Goal: Information Seeking & Learning: Learn about a topic

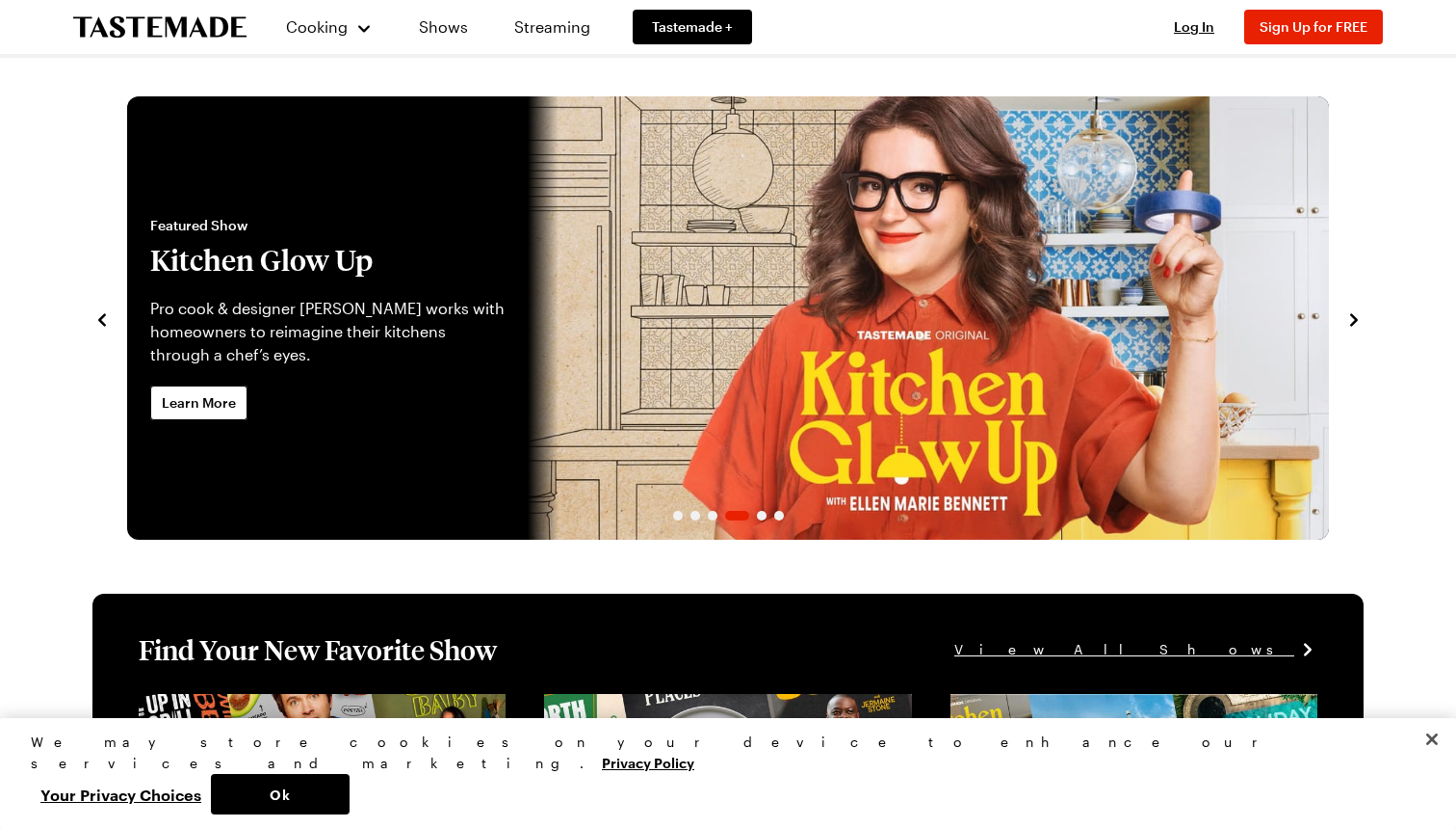
click at [1174, 16] on div "Log In Sign Up Log In Sign Up for FREE" at bounding box center [1269, 27] width 228 height 54
click at [1185, 23] on span "Log In" at bounding box center [1194, 26] width 41 height 16
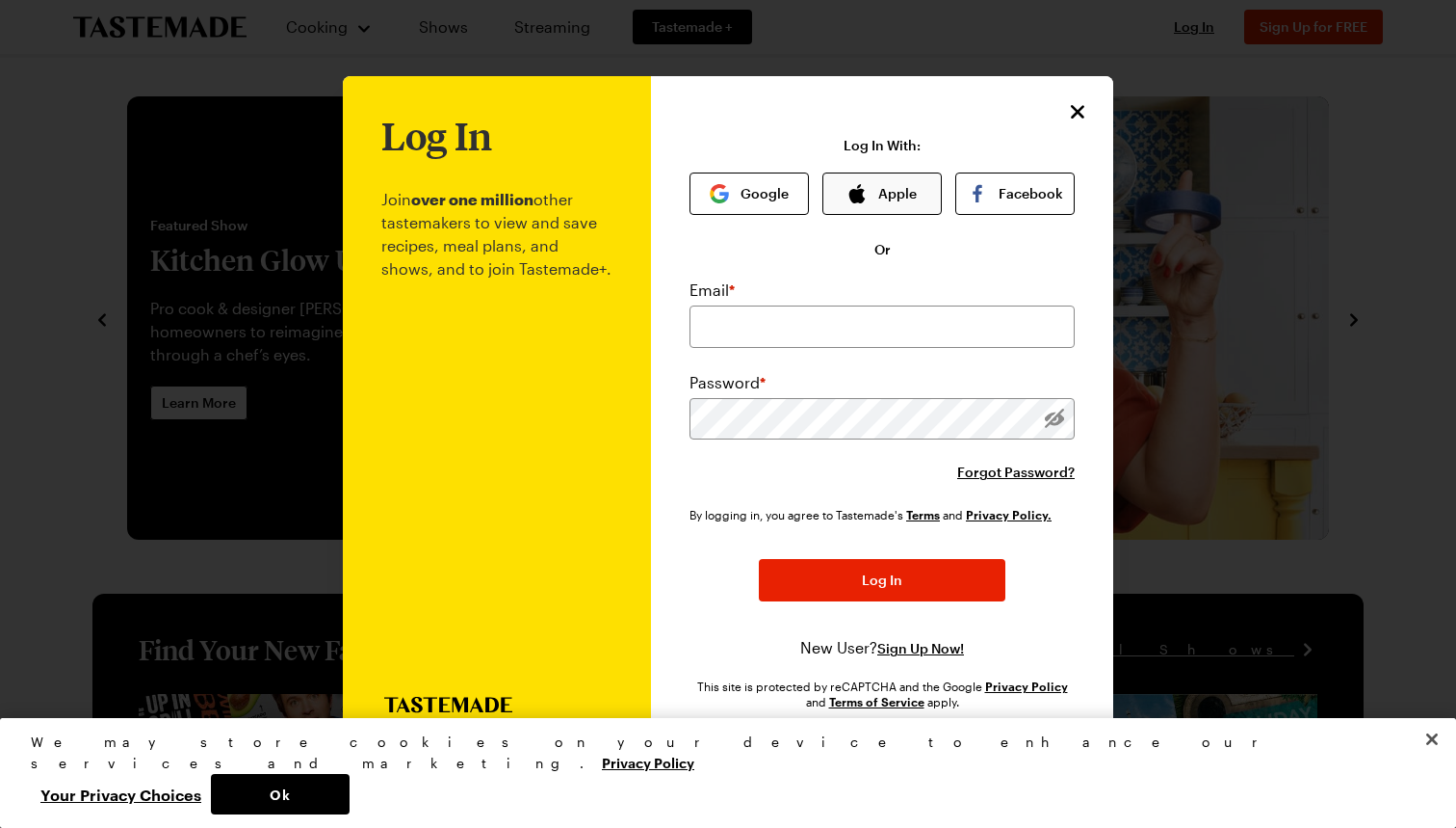
click at [913, 197] on button "Apple" at bounding box center [883, 193] width 119 height 43
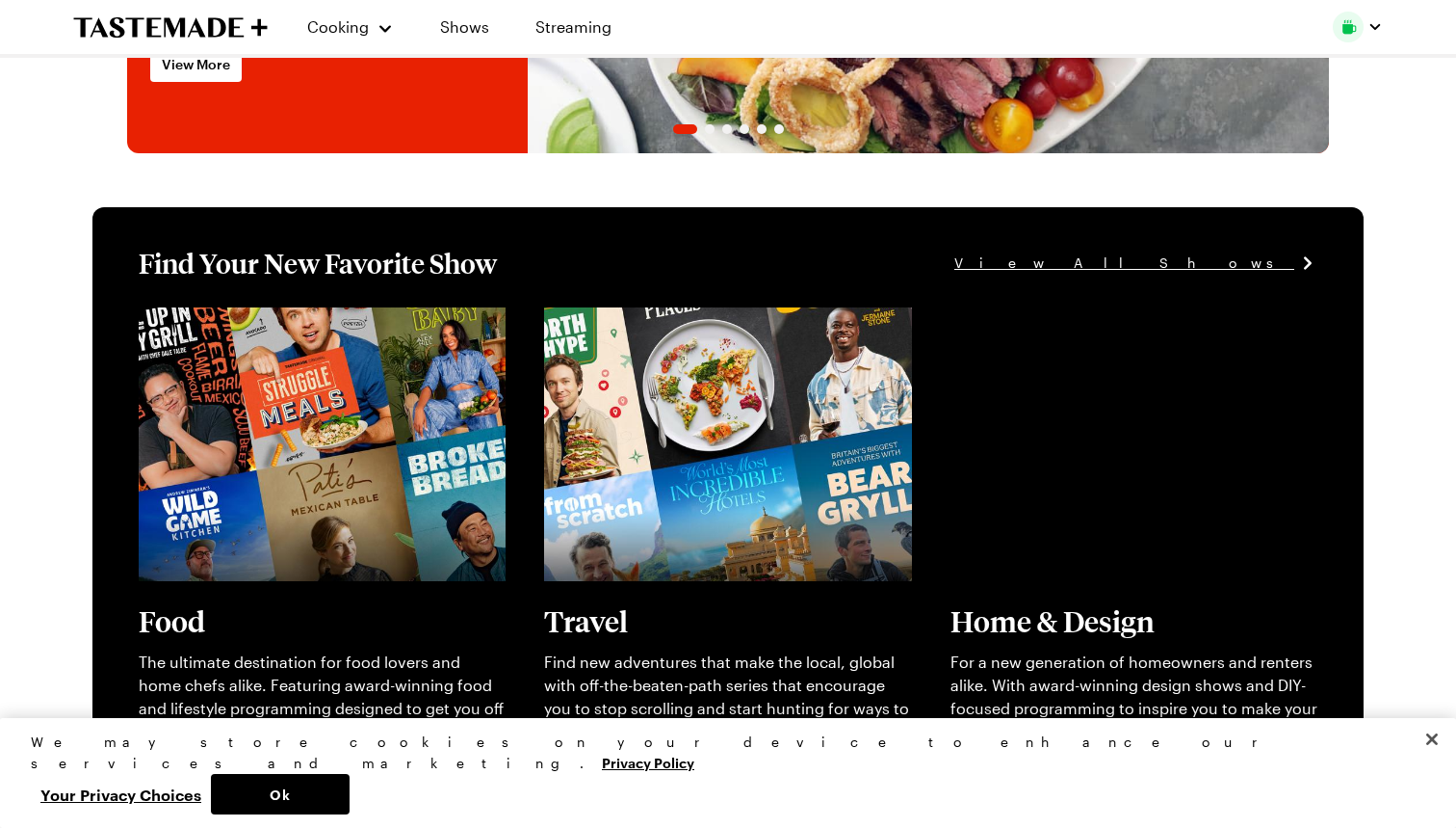
scroll to position [394, 0]
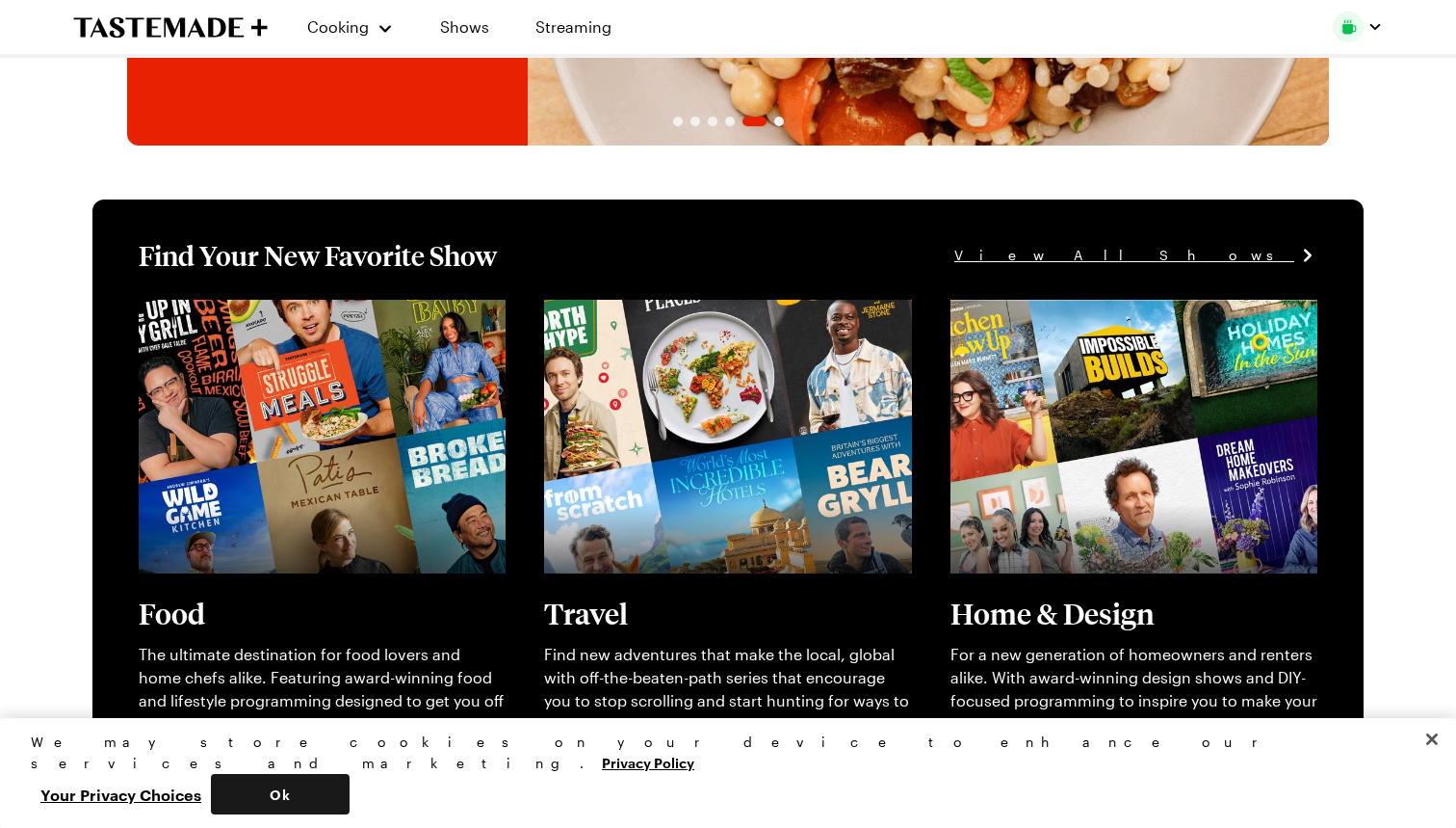
click at [350, 799] on button "Ok" at bounding box center [280, 793] width 139 height 41
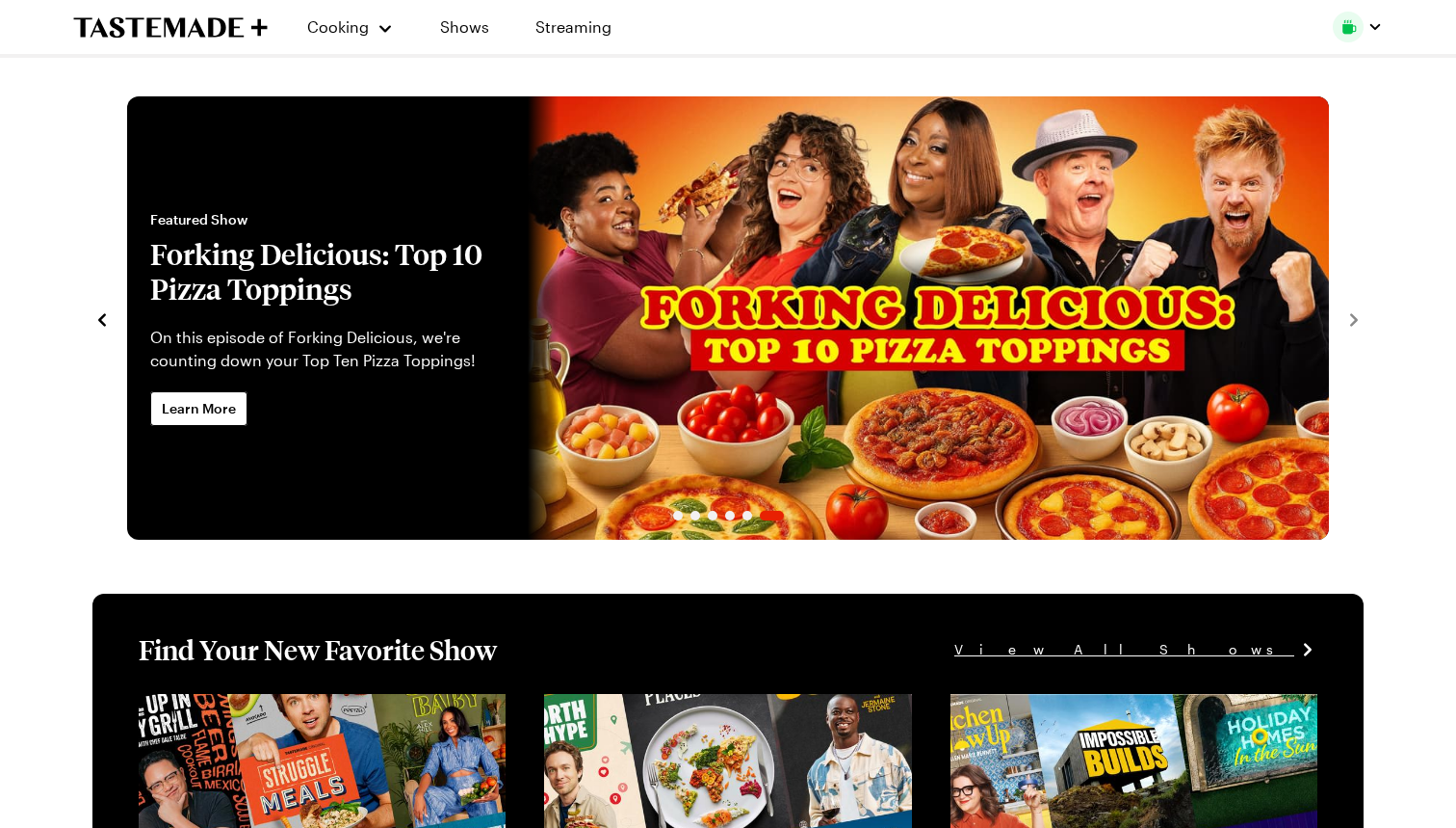
scroll to position [0, 0]
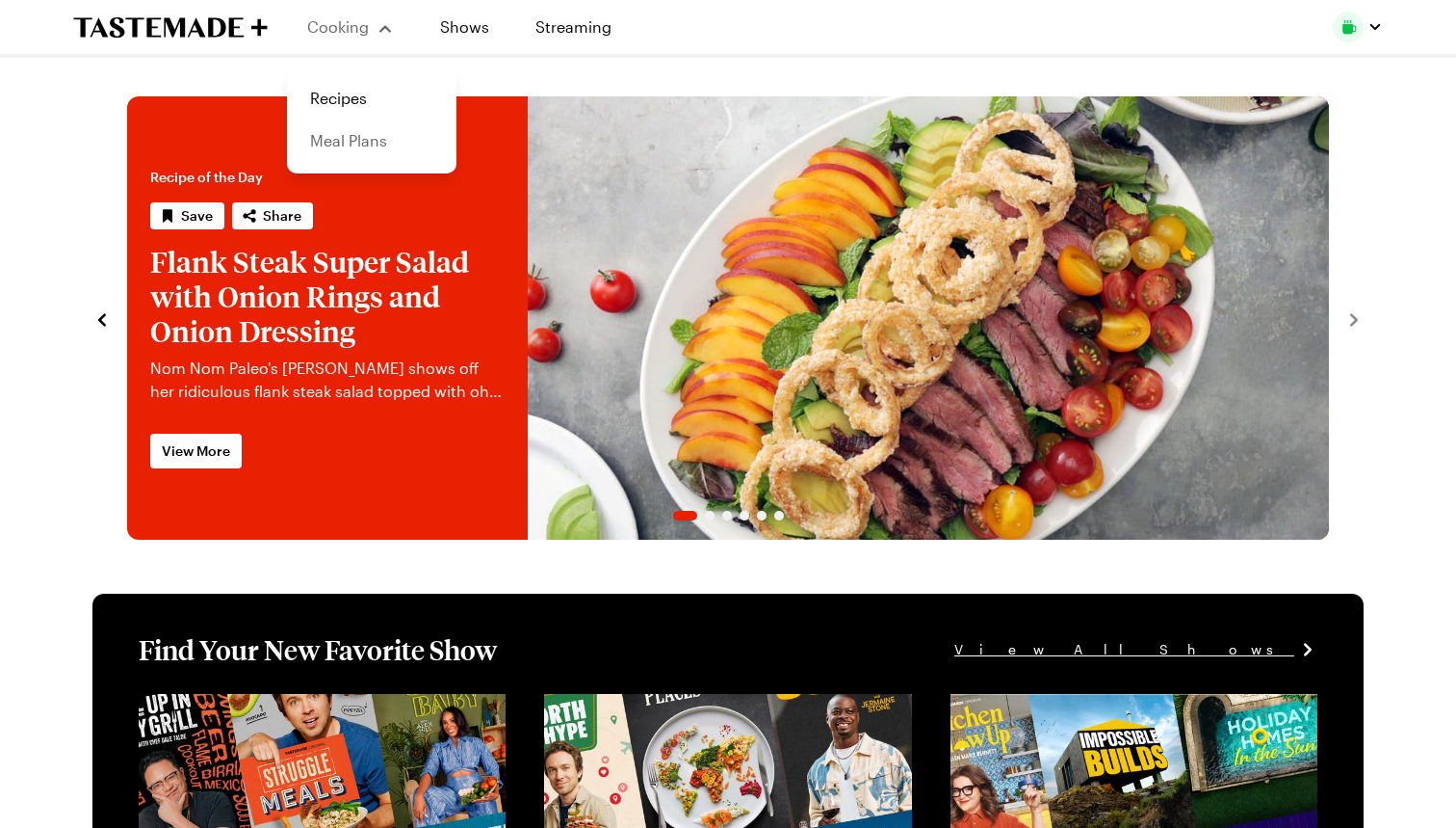
click at [356, 141] on link "Meal Plans" at bounding box center [371, 140] width 146 height 43
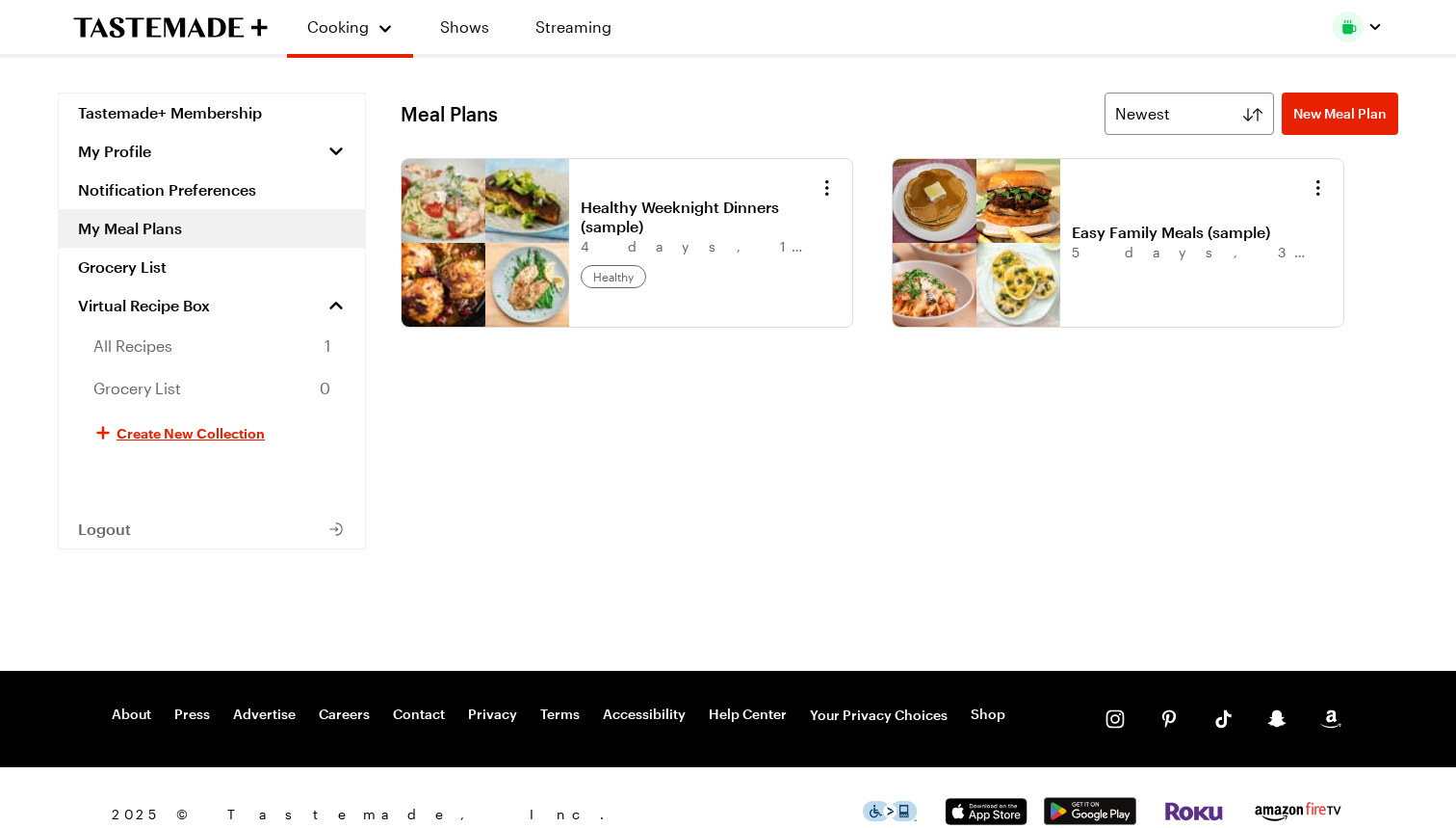
click at [767, 236] on link "Healthy Weeknight Dinners (sample)" at bounding box center [700, 217] width 239 height 39
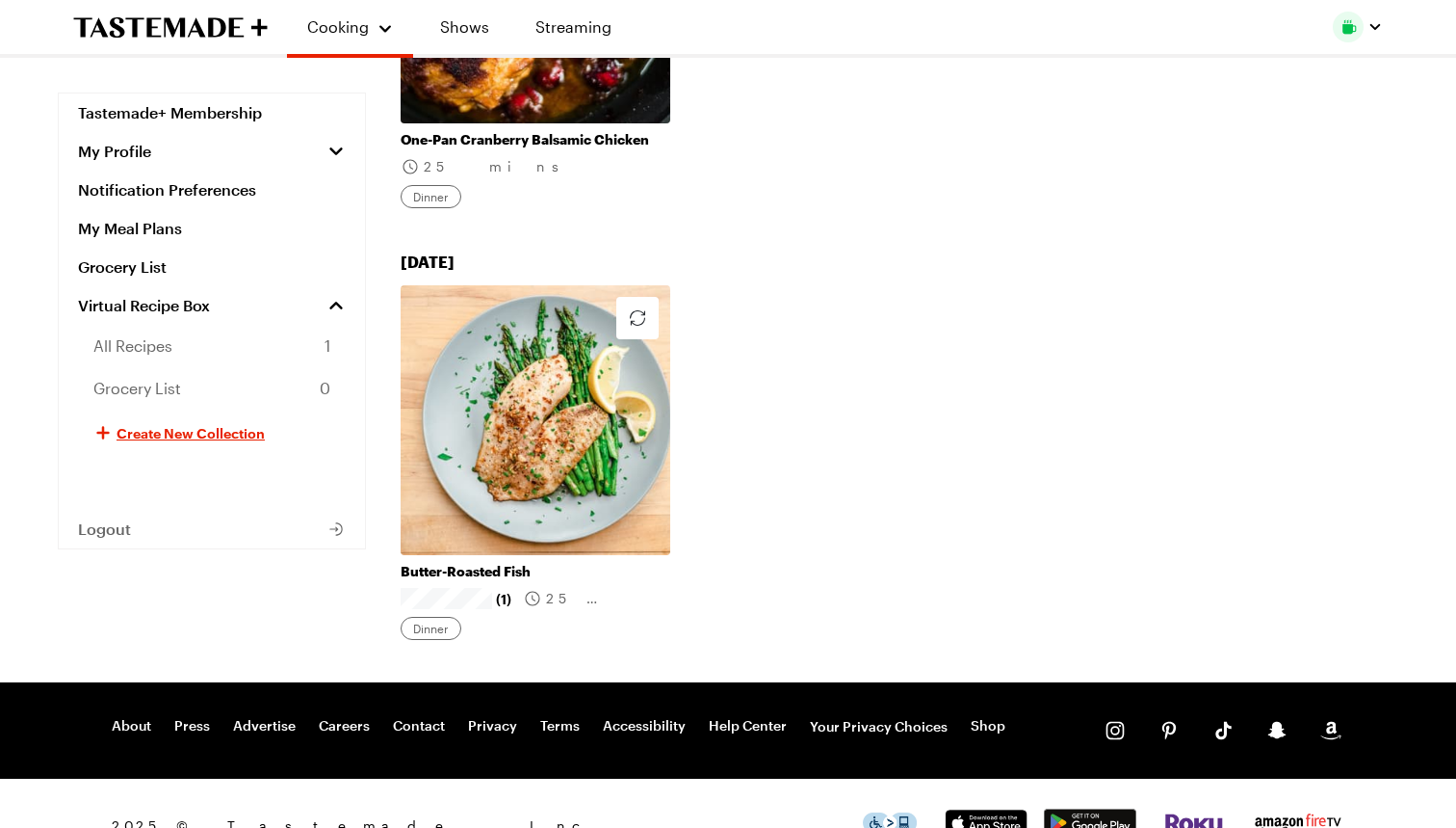
scroll to position [1465, 0]
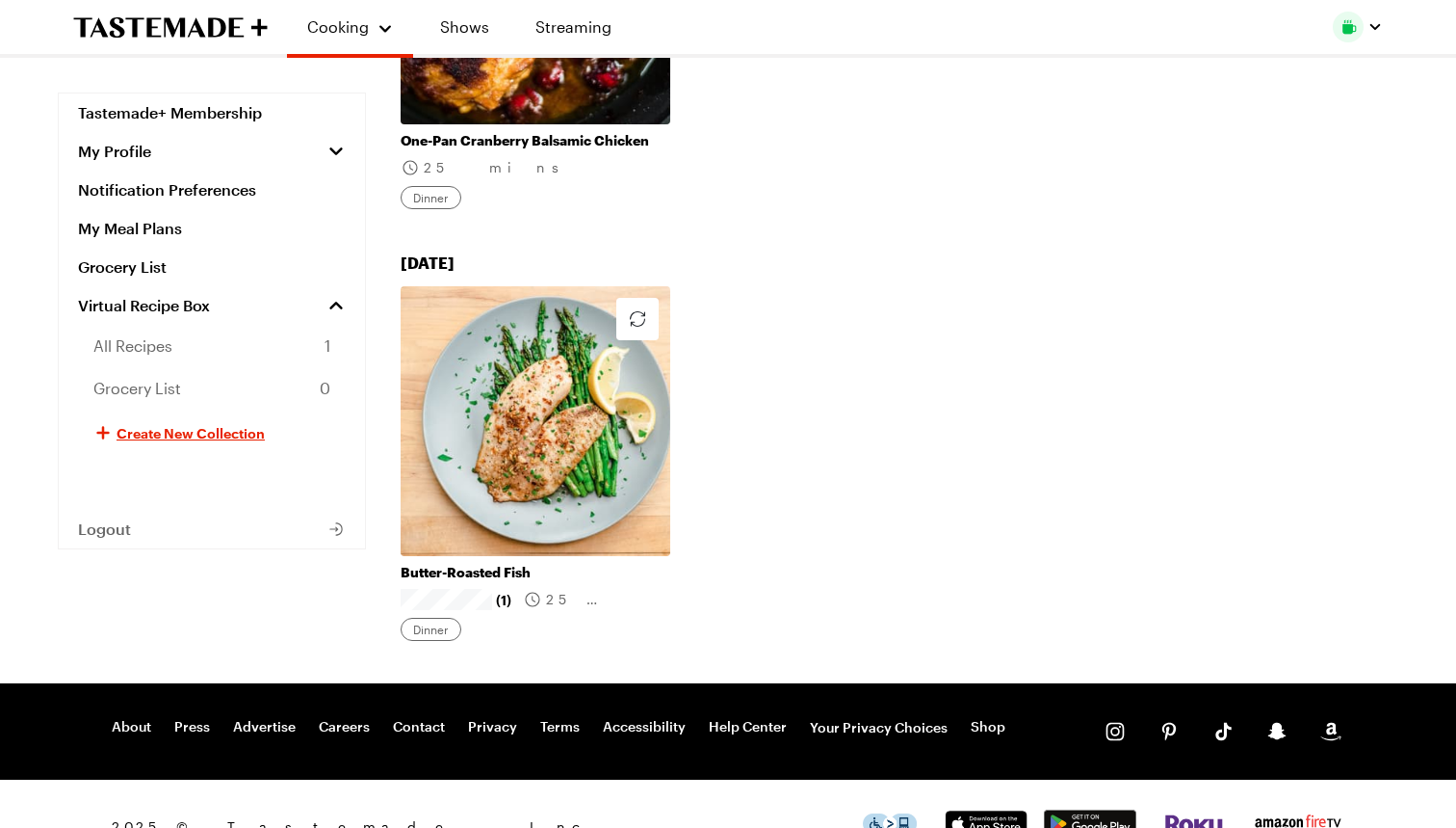
click at [491, 564] on link "Butter-Roasted Fish" at bounding box center [535, 572] width 269 height 17
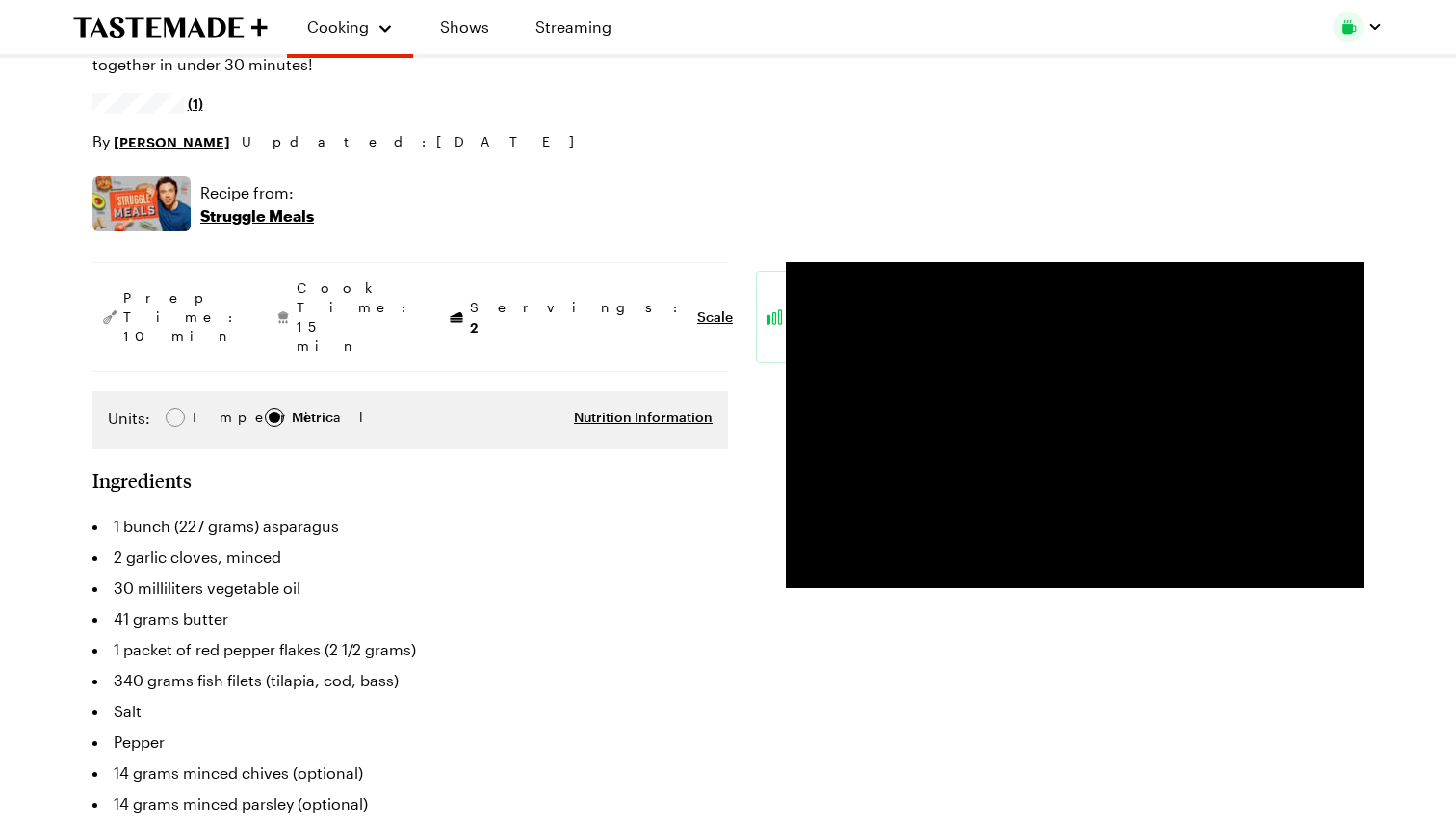
scroll to position [196, 0]
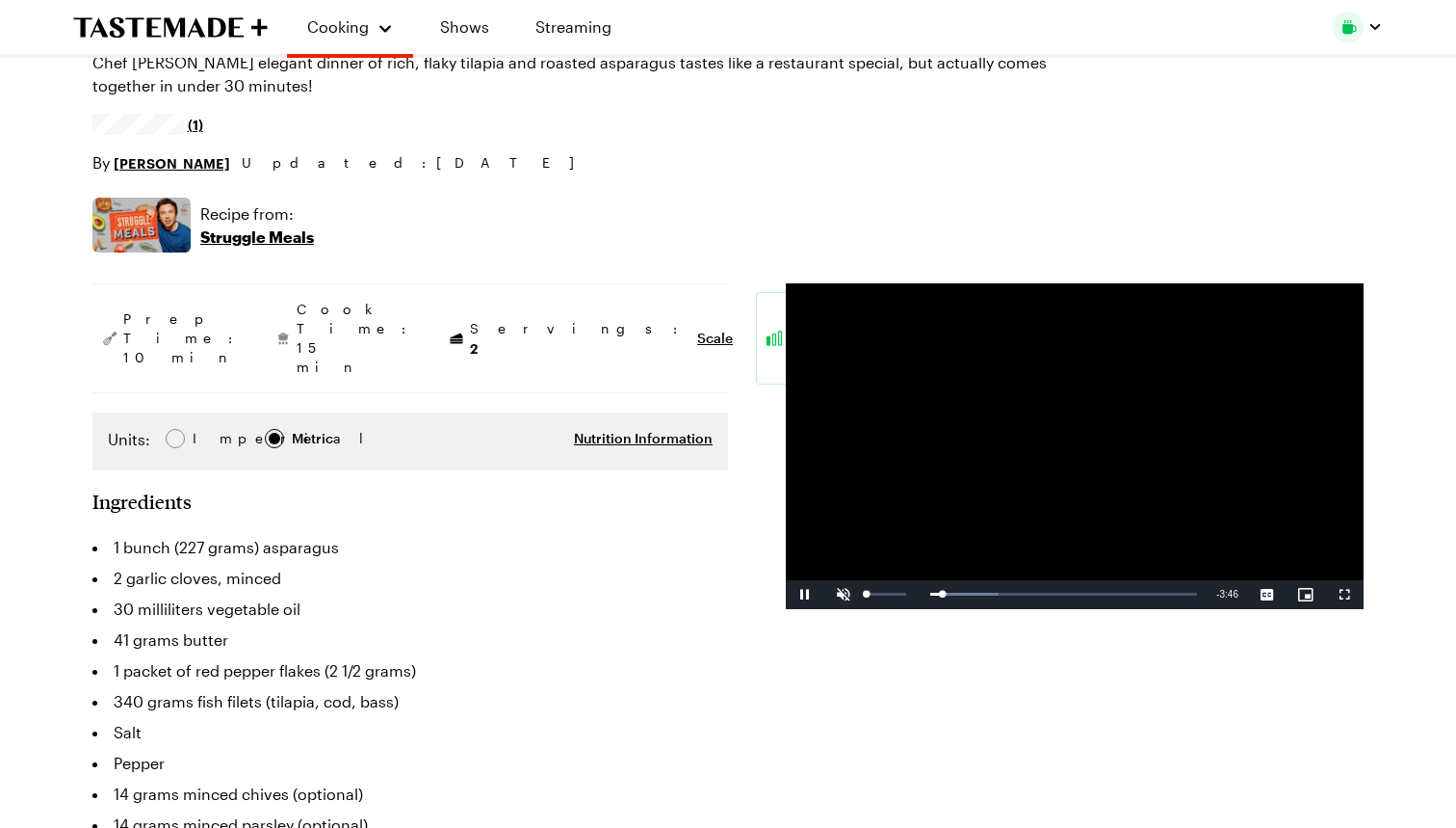
click at [852, 594] on span "Video Player" at bounding box center [844, 594] width 39 height 0
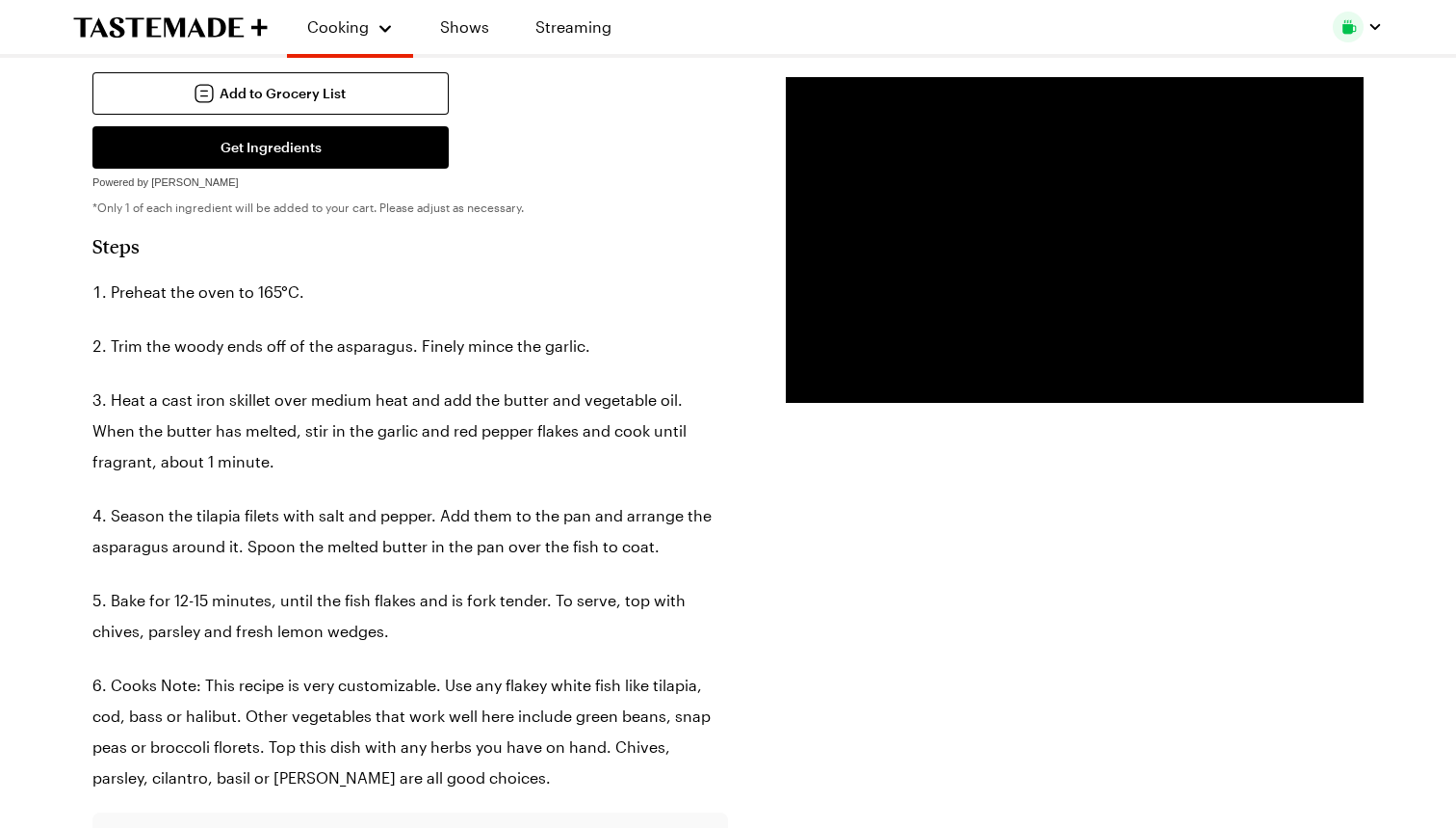
scroll to position [1014, 0]
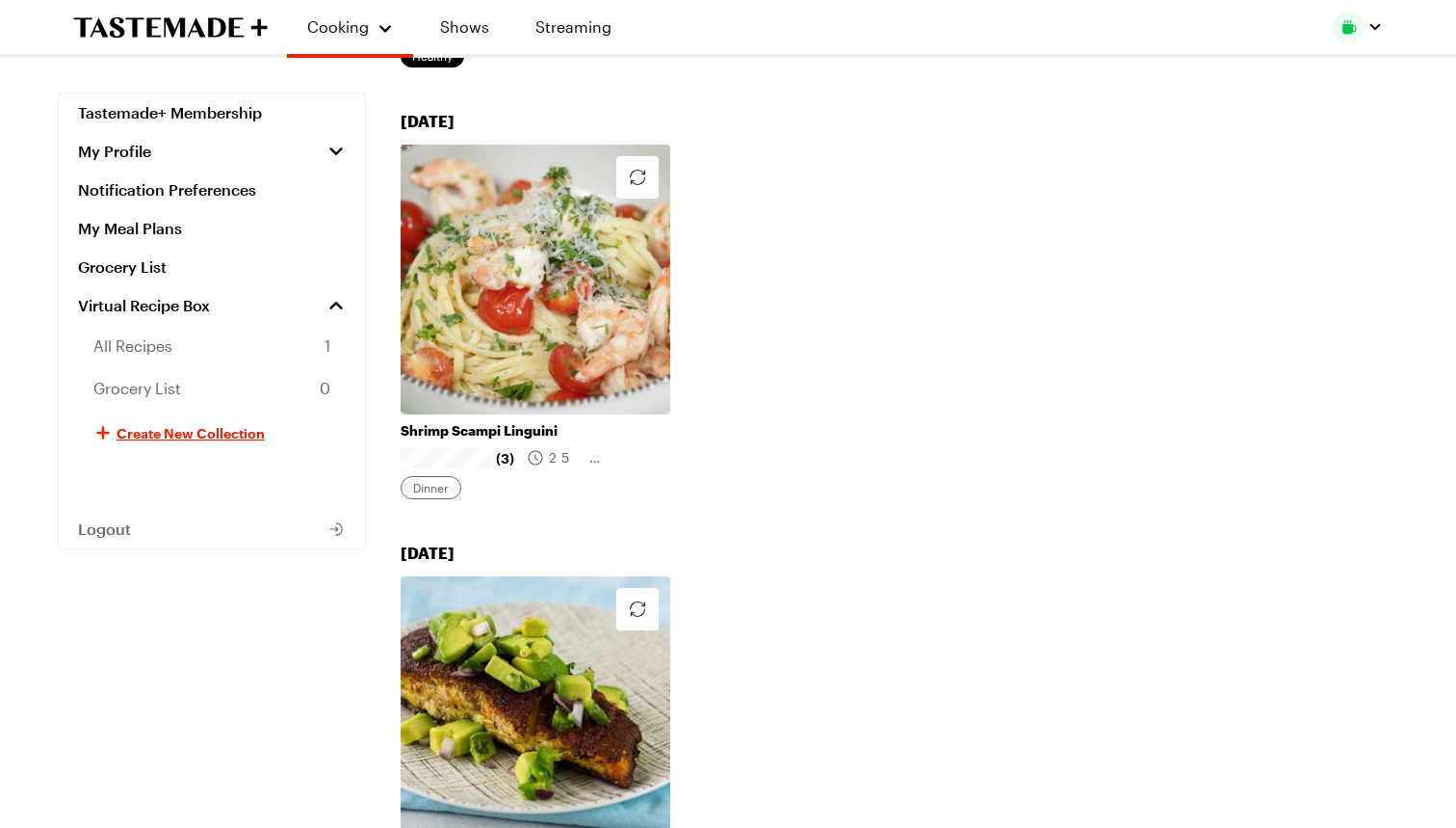
scroll to position [279, 0]
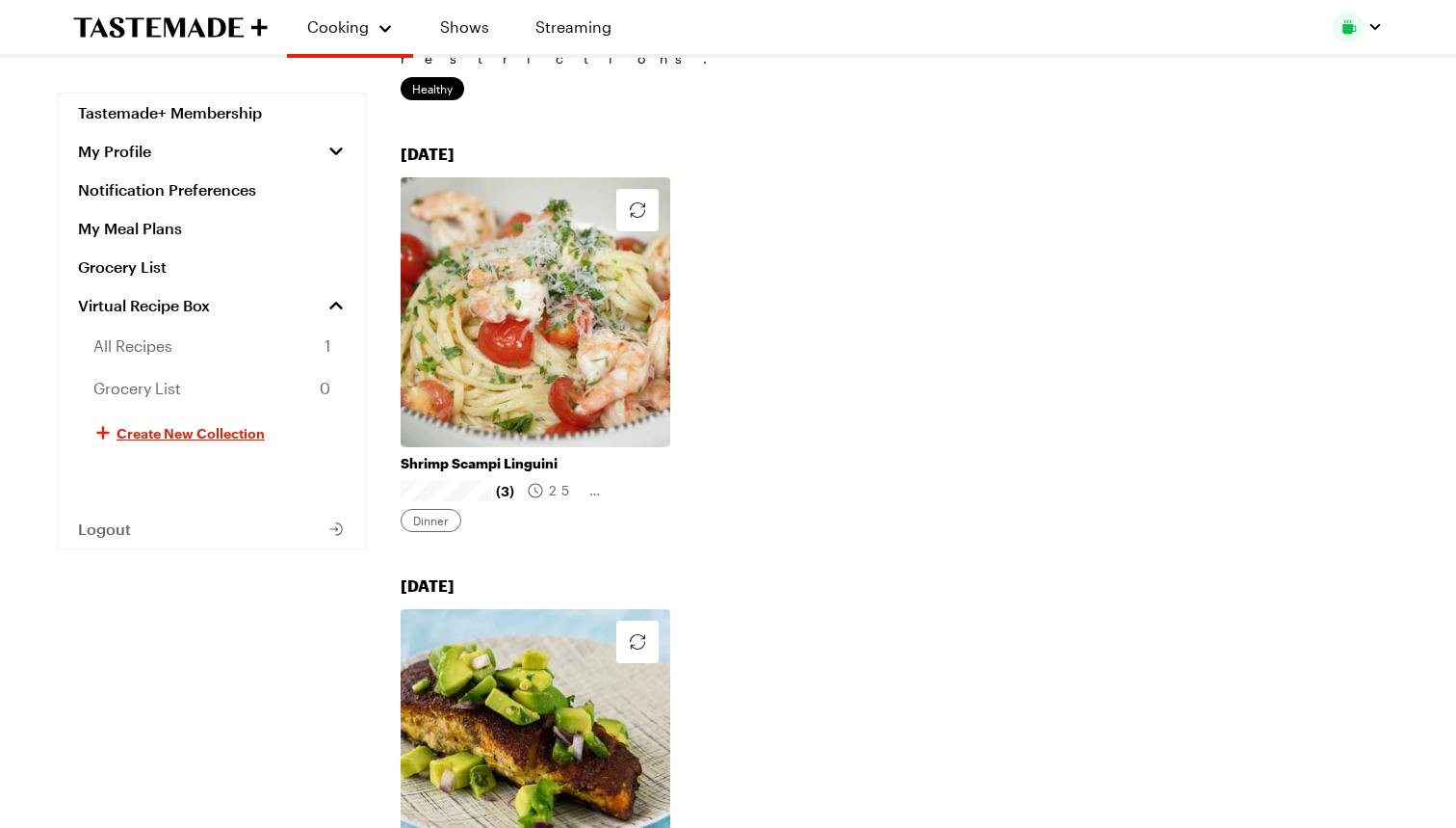
click at [487, 454] on link "Shrimp Scampi Linguini" at bounding box center [535, 462] width 269 height 17
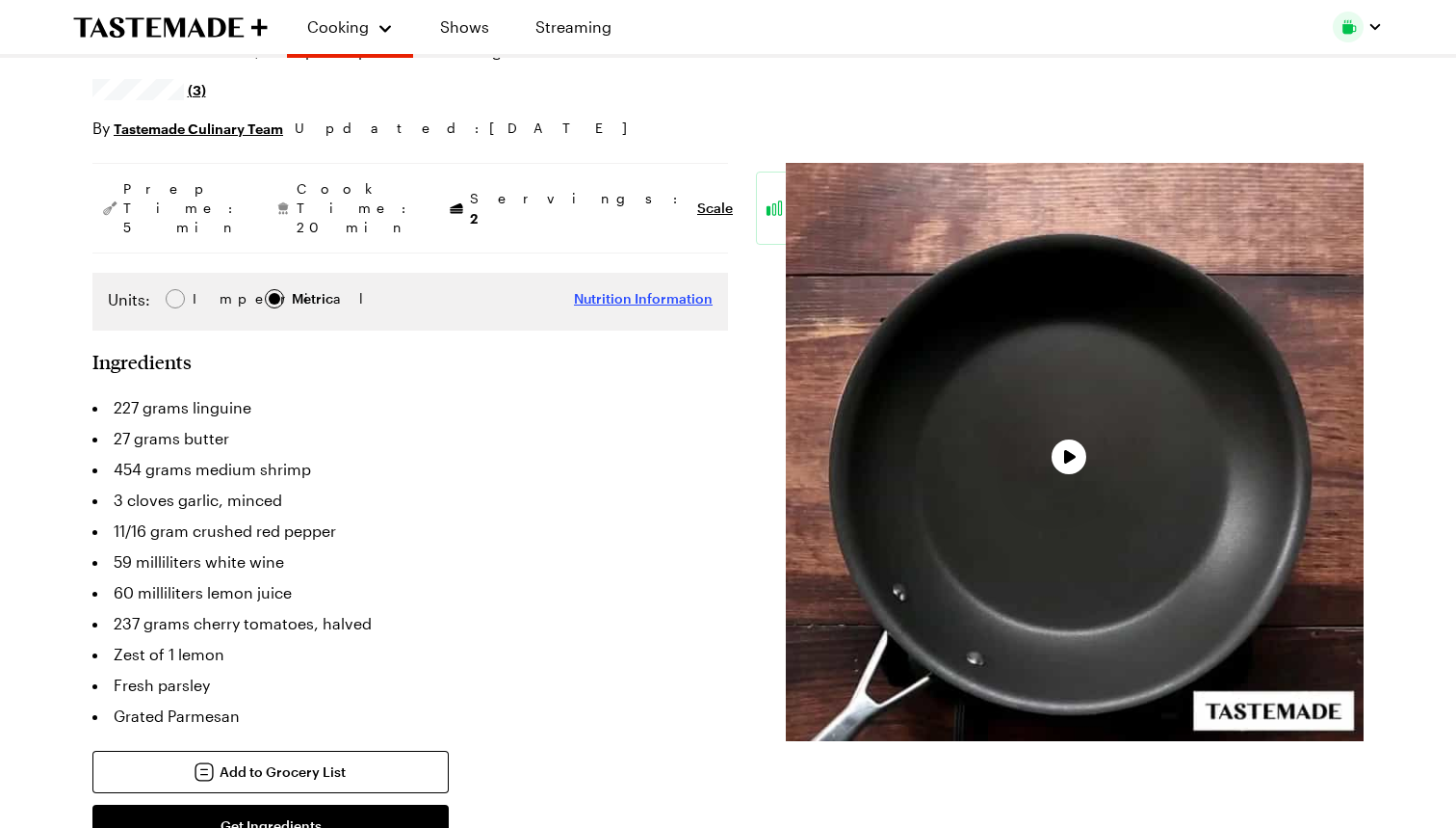
scroll to position [235, 0]
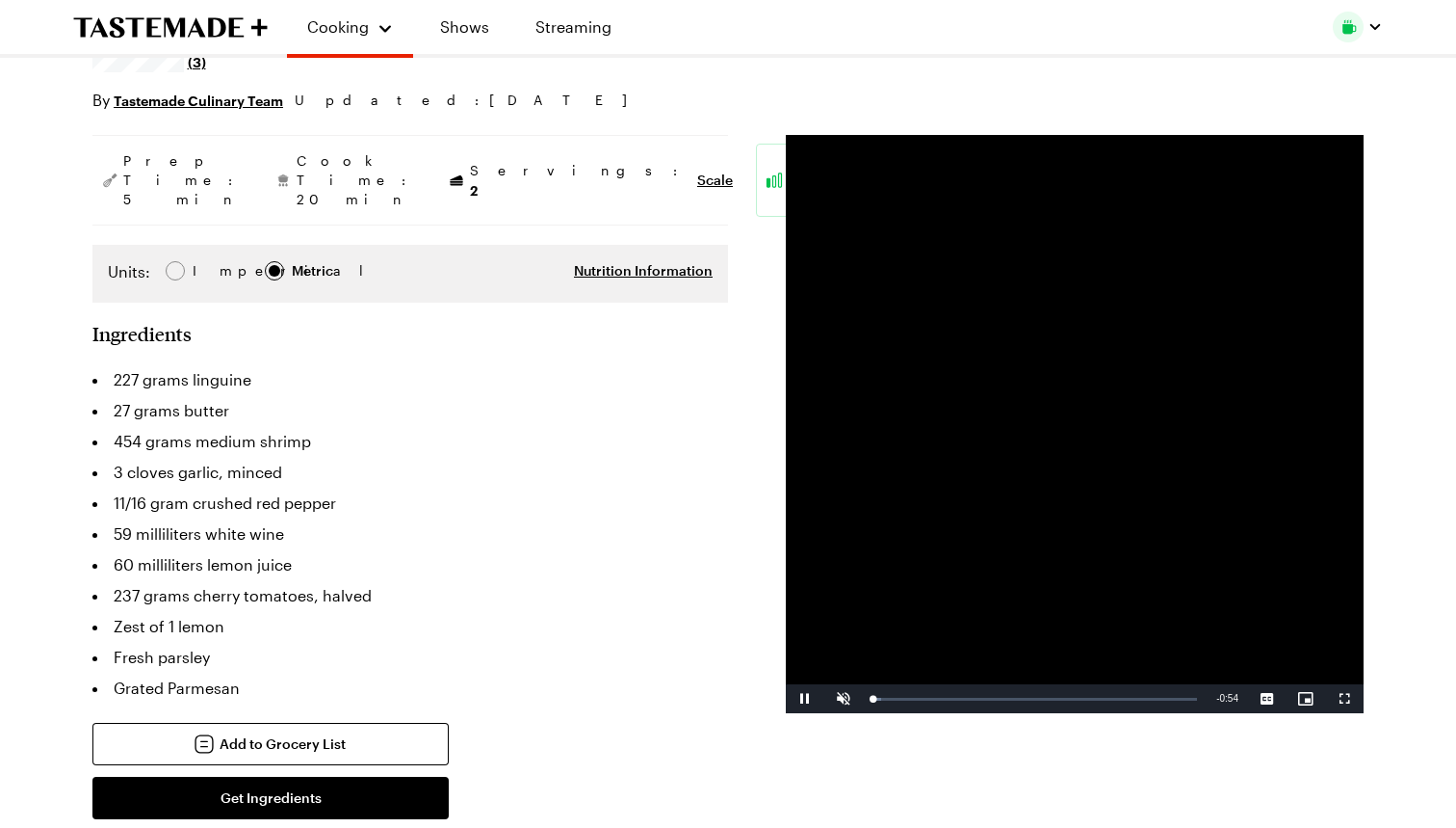
click at [1074, 425] on video "Video Player" at bounding box center [1075, 424] width 578 height 579
click at [839, 699] on span "Video Player" at bounding box center [844, 699] width 39 height 0
click at [807, 699] on span "Video Player" at bounding box center [805, 699] width 39 height 0
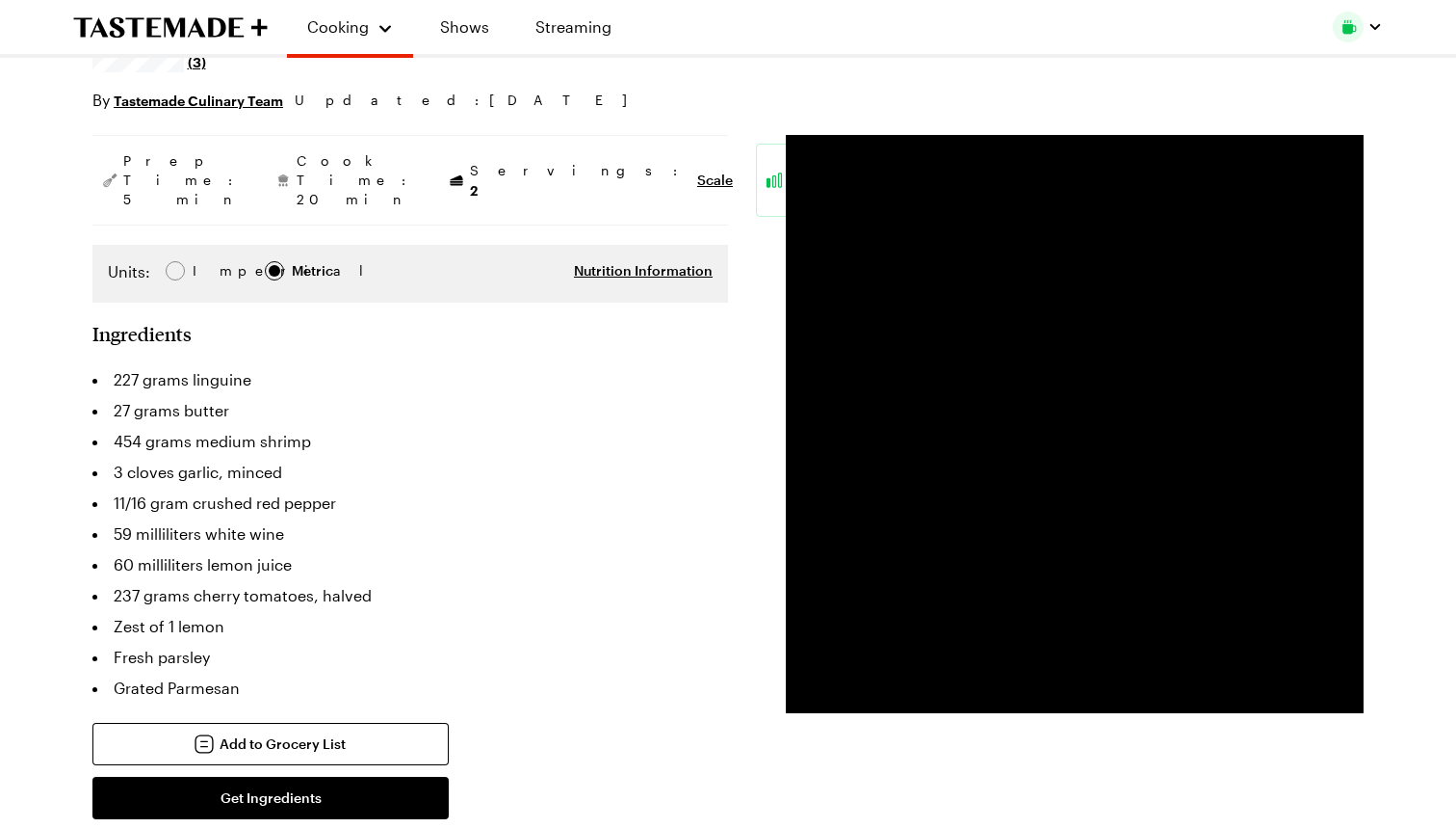
click at [196, 260] on span "Imperial" at bounding box center [220, 270] width 55 height 21
type textarea "x"
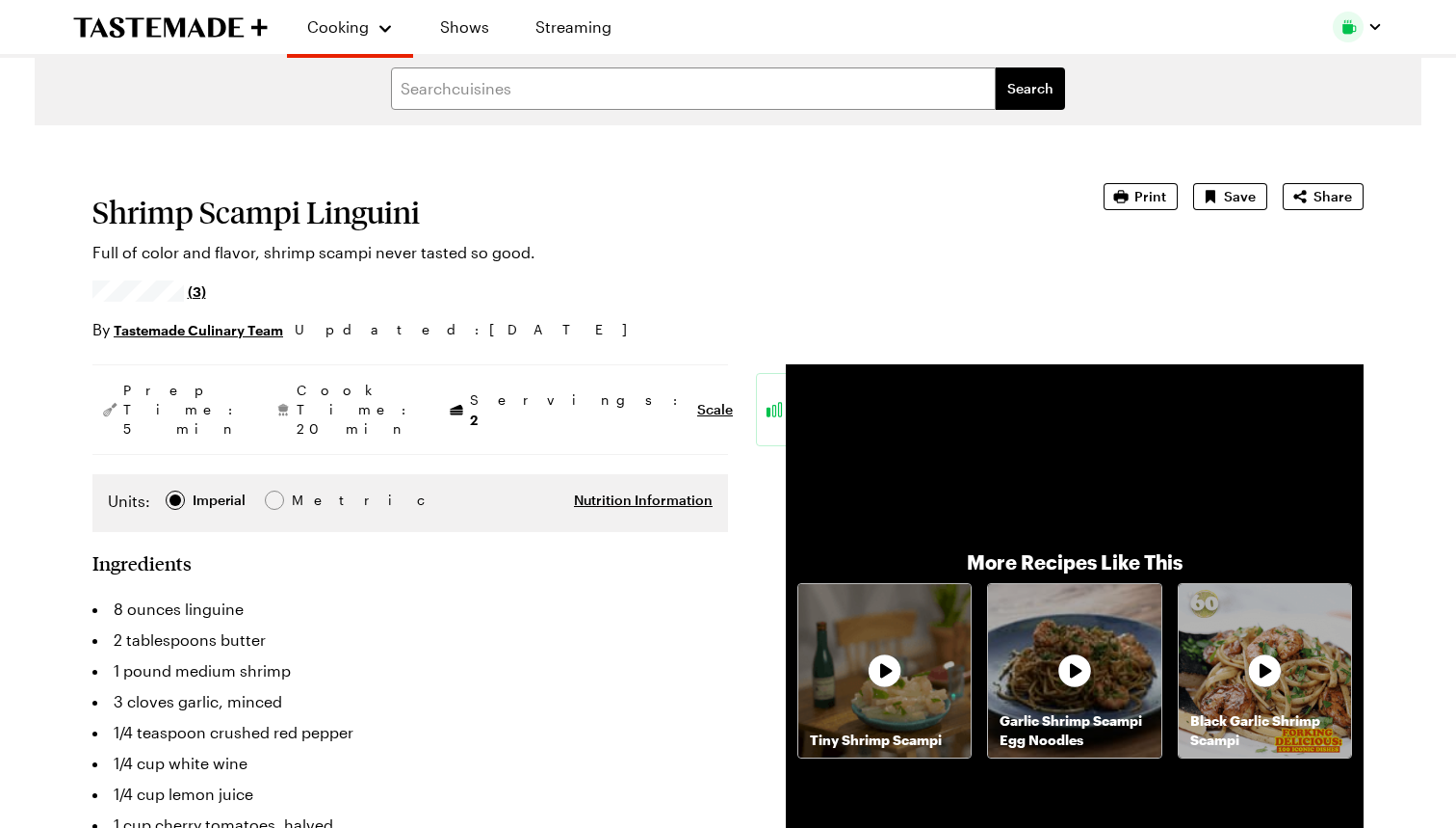
scroll to position [15, 0]
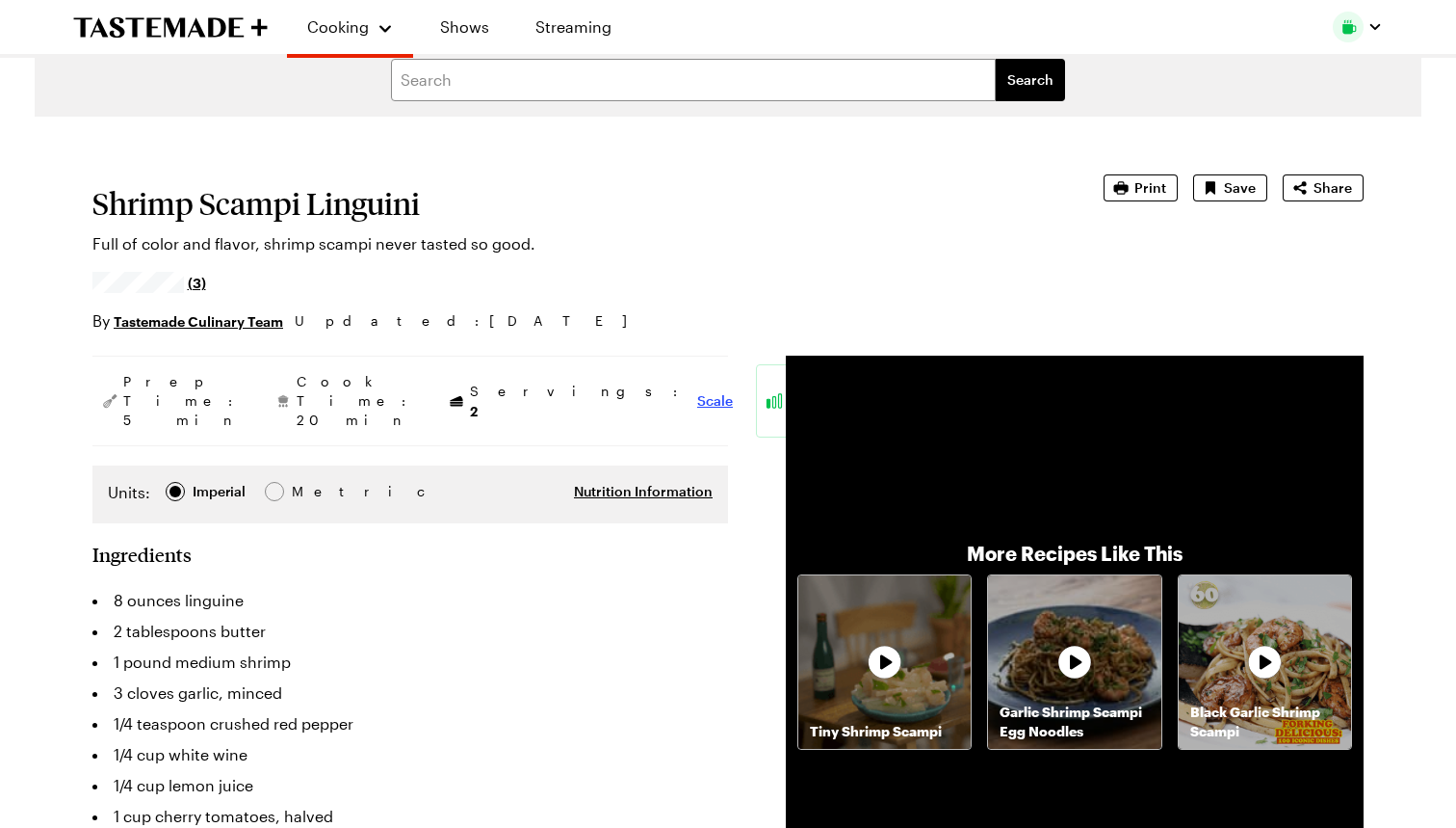
click at [698, 391] on span "Scale" at bounding box center [716, 400] width 36 height 19
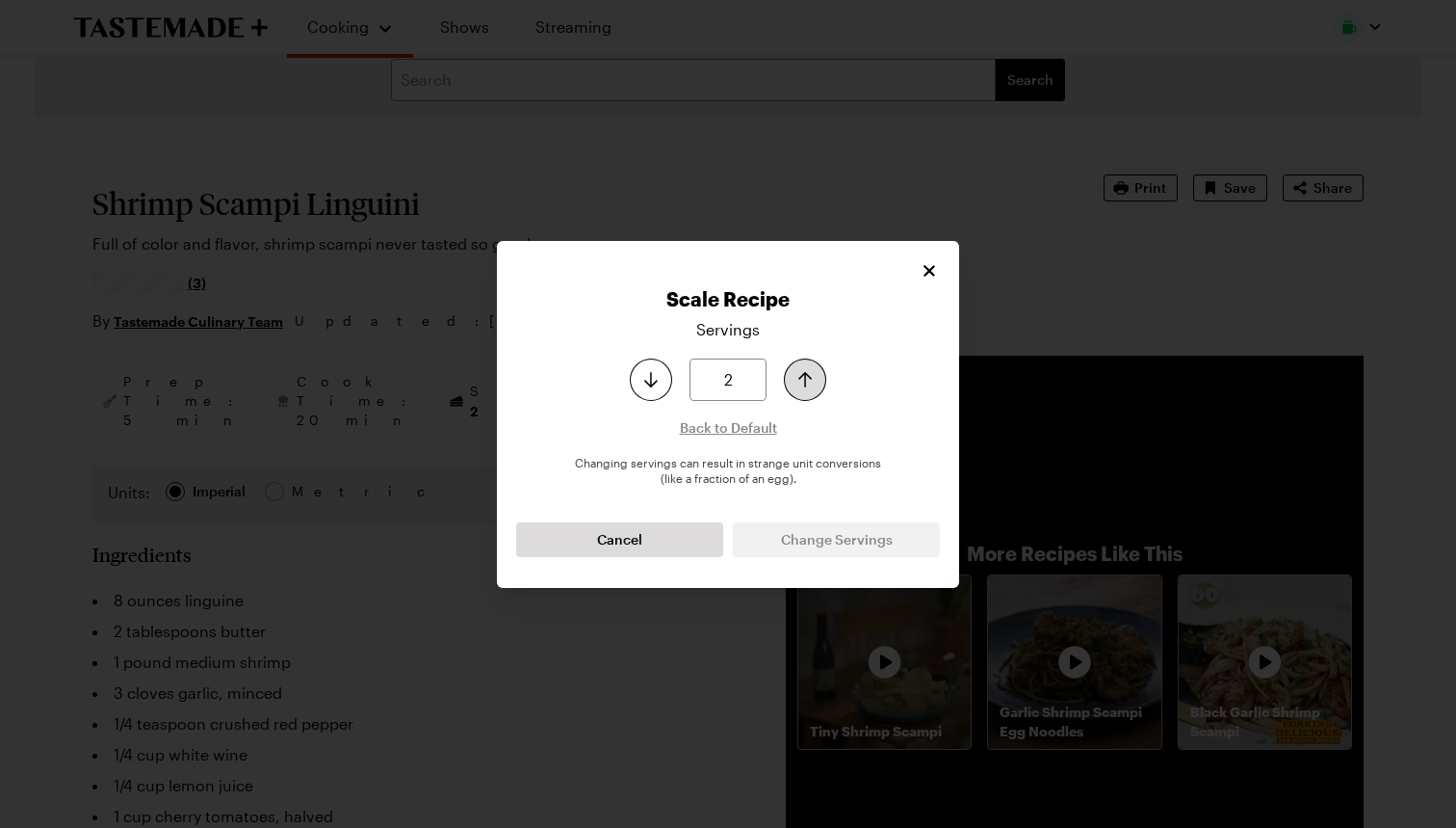
type input "3"
click at [800, 388] on icon "Increase serving size by one" at bounding box center [805, 379] width 23 height 23
click at [804, 538] on span "Change Servings" at bounding box center [837, 539] width 111 height 19
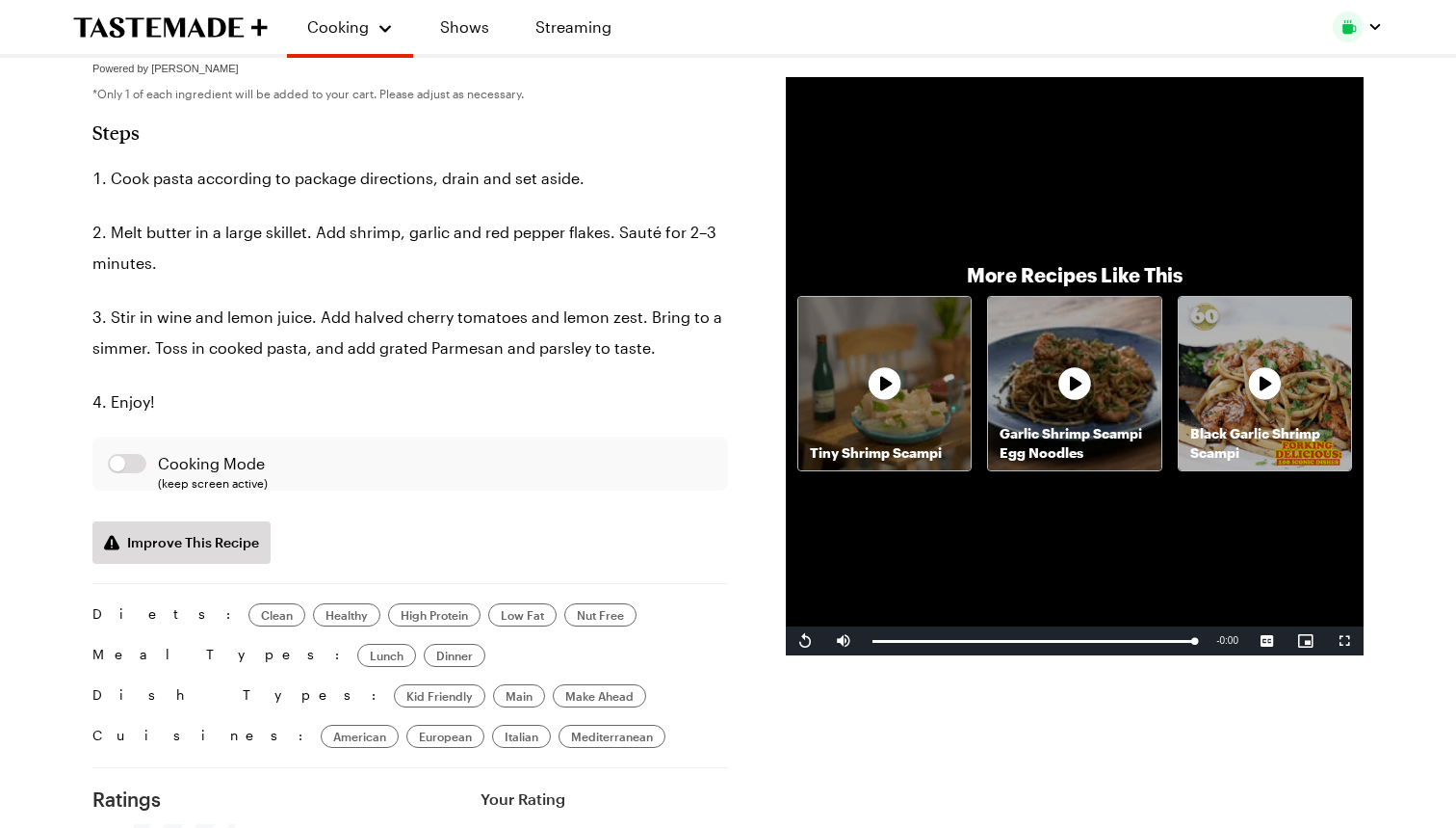
scroll to position [999, 0]
click at [1039, 429] on p "Garlic Shrimp Scampi Egg Noodles" at bounding box center [1073, 442] width 172 height 39
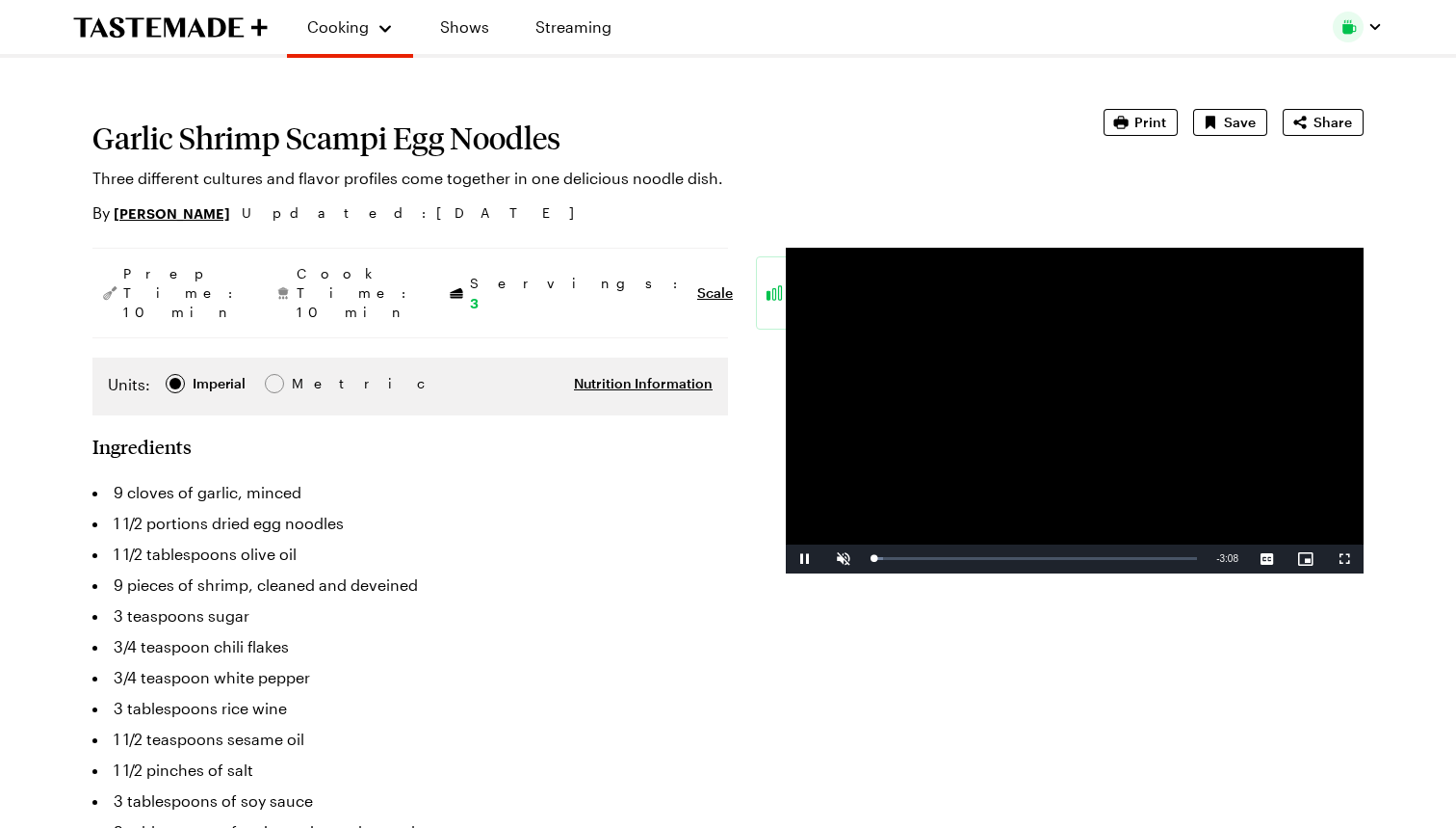
scroll to position [124, 0]
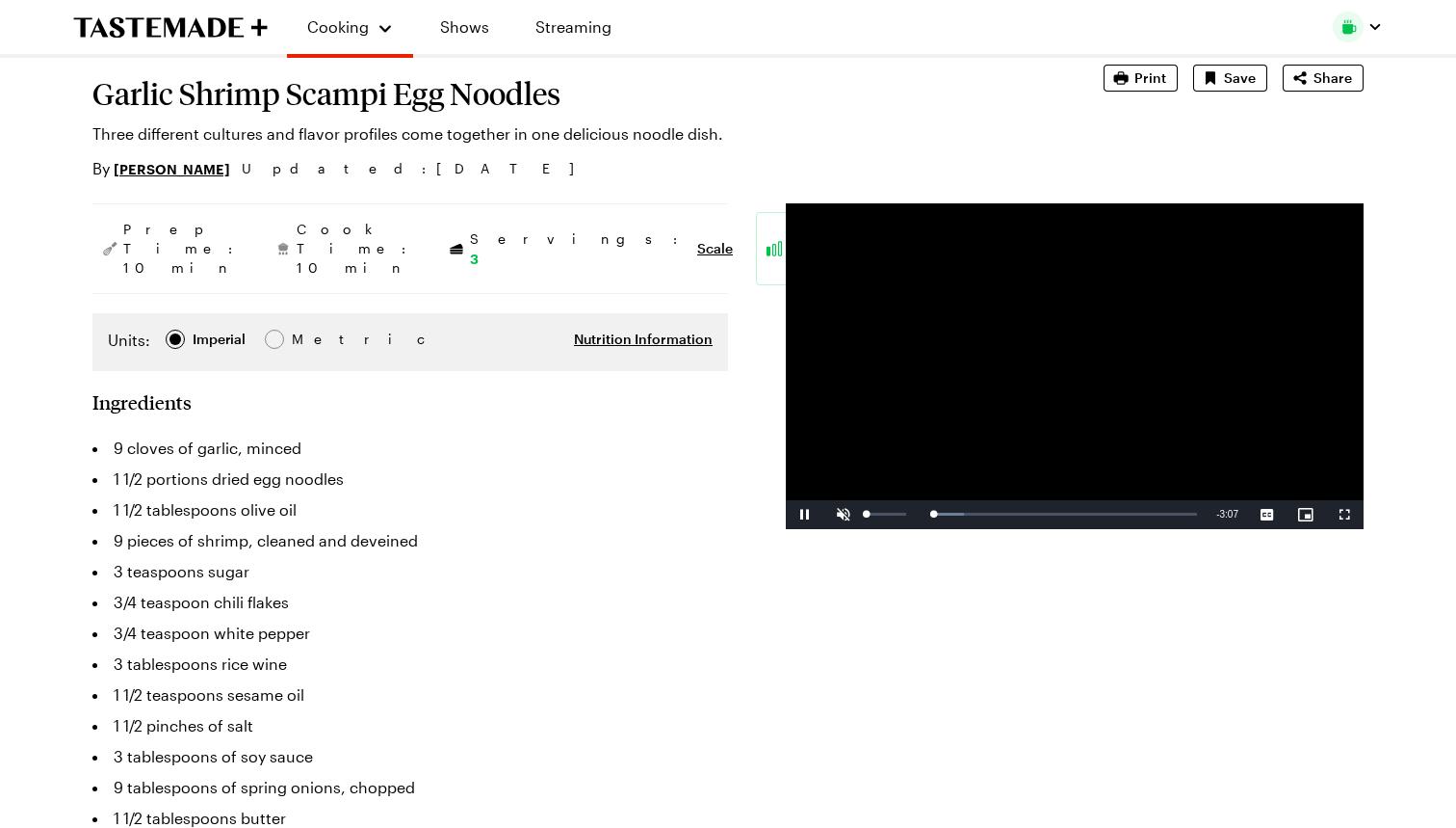
click at [841, 515] on span "Video Player" at bounding box center [844, 515] width 39 height 0
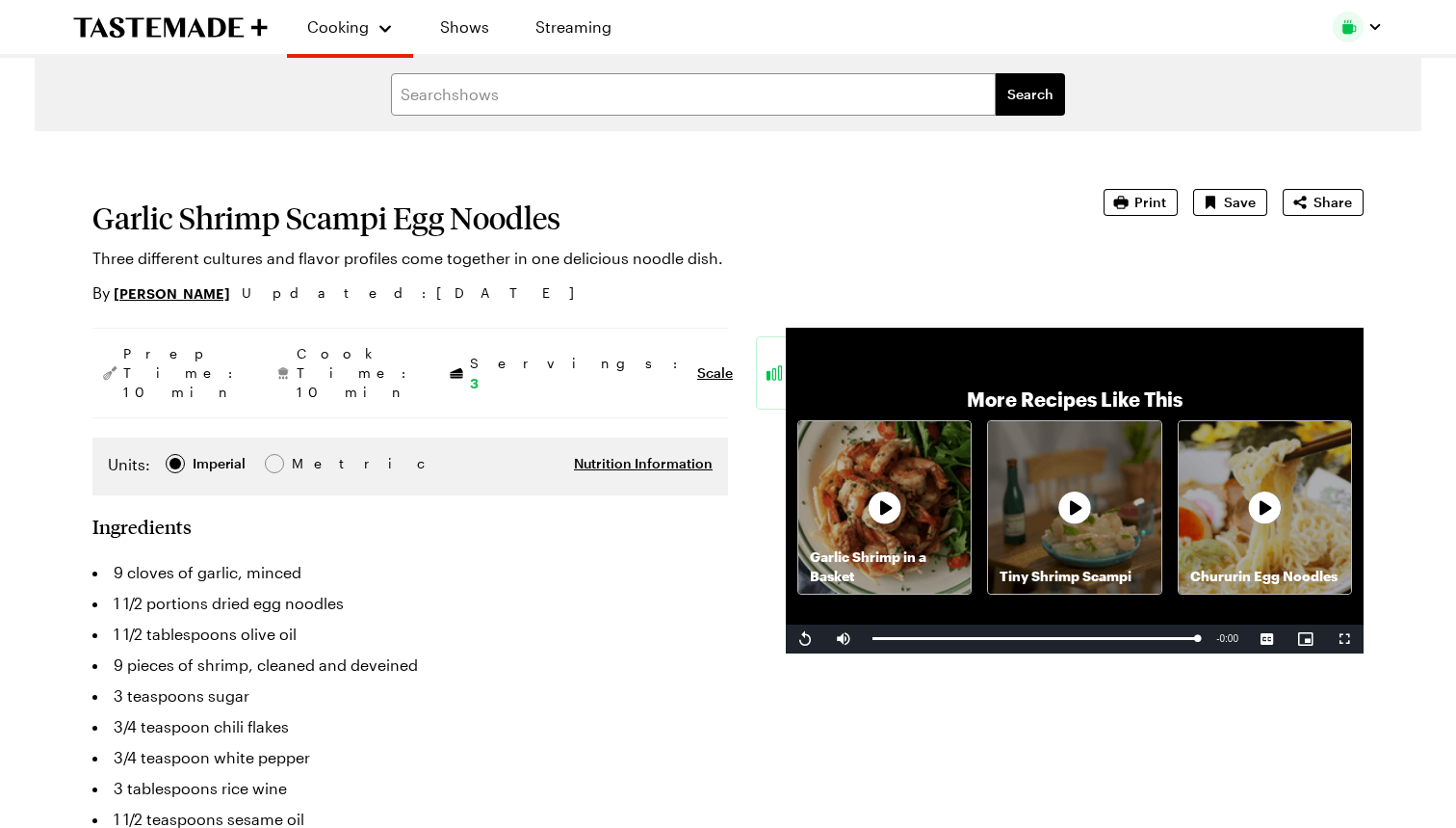
scroll to position [0, 0]
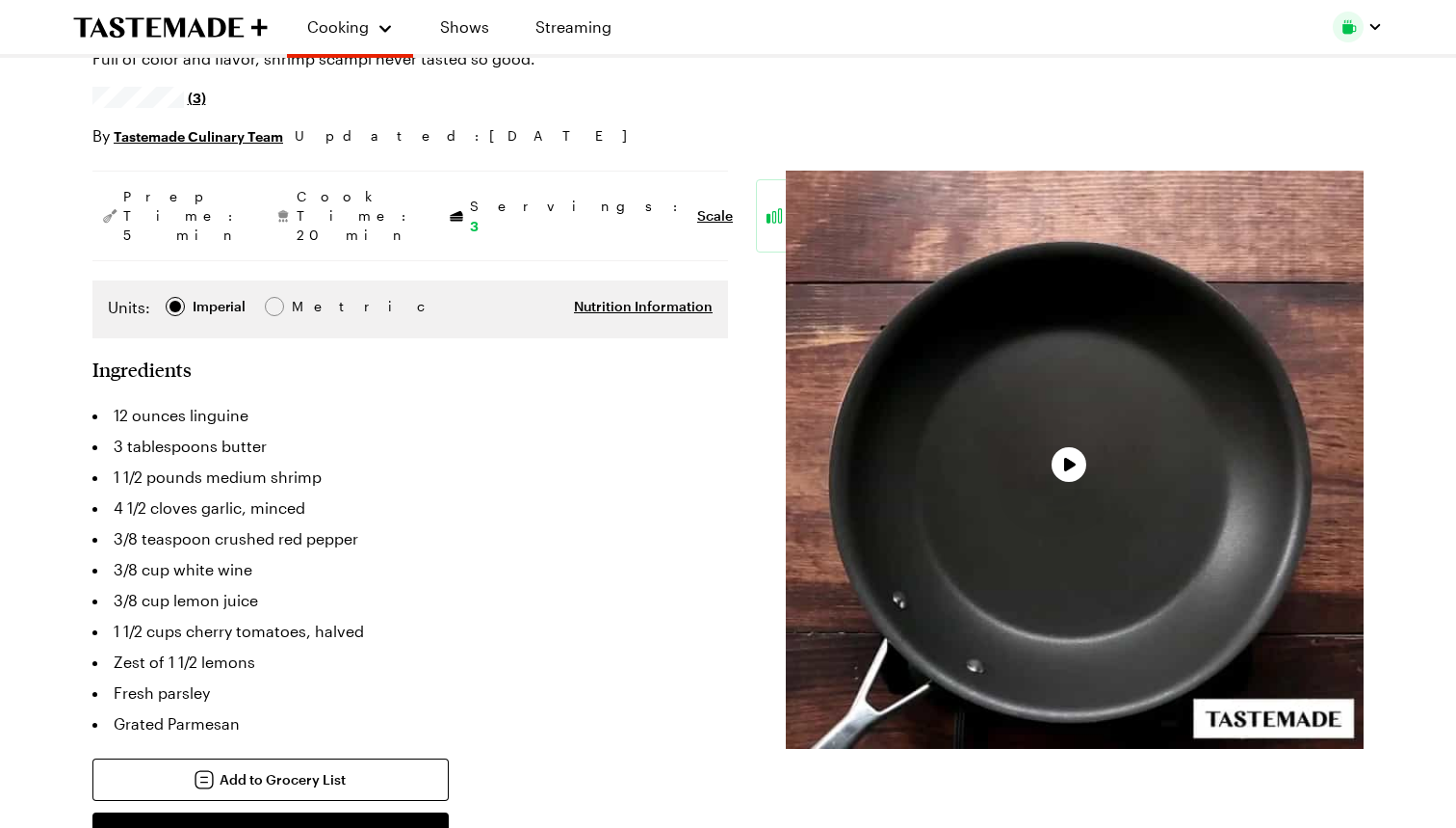
scroll to position [26, 0]
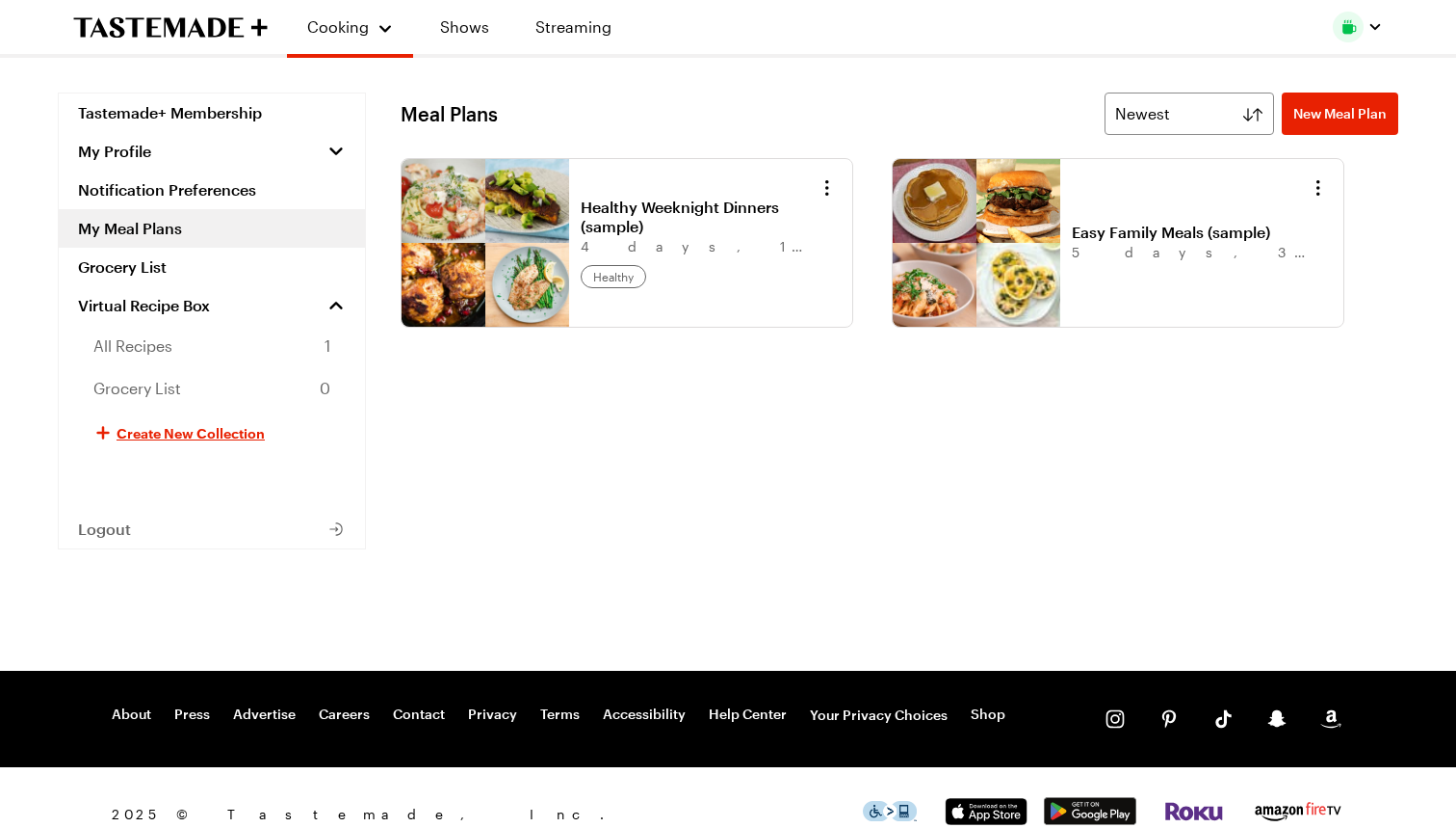
click at [1157, 242] on link "Easy Family Meals (sample)" at bounding box center [1192, 232] width 239 height 19
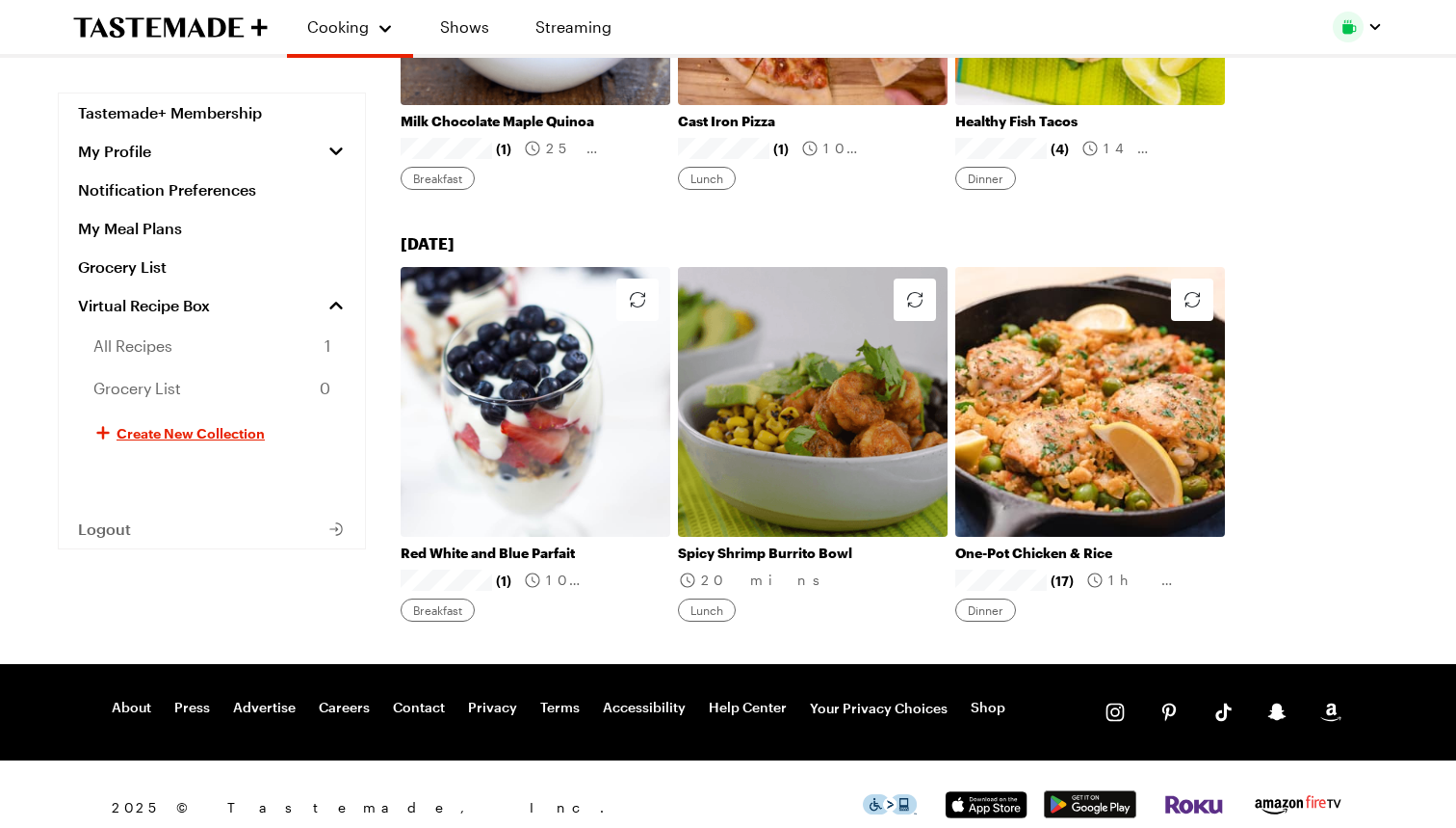
scroll to position [1826, 0]
click at [766, 545] on link "Spicy Shrimp Burrito Bowl" at bounding box center [812, 553] width 269 height 17
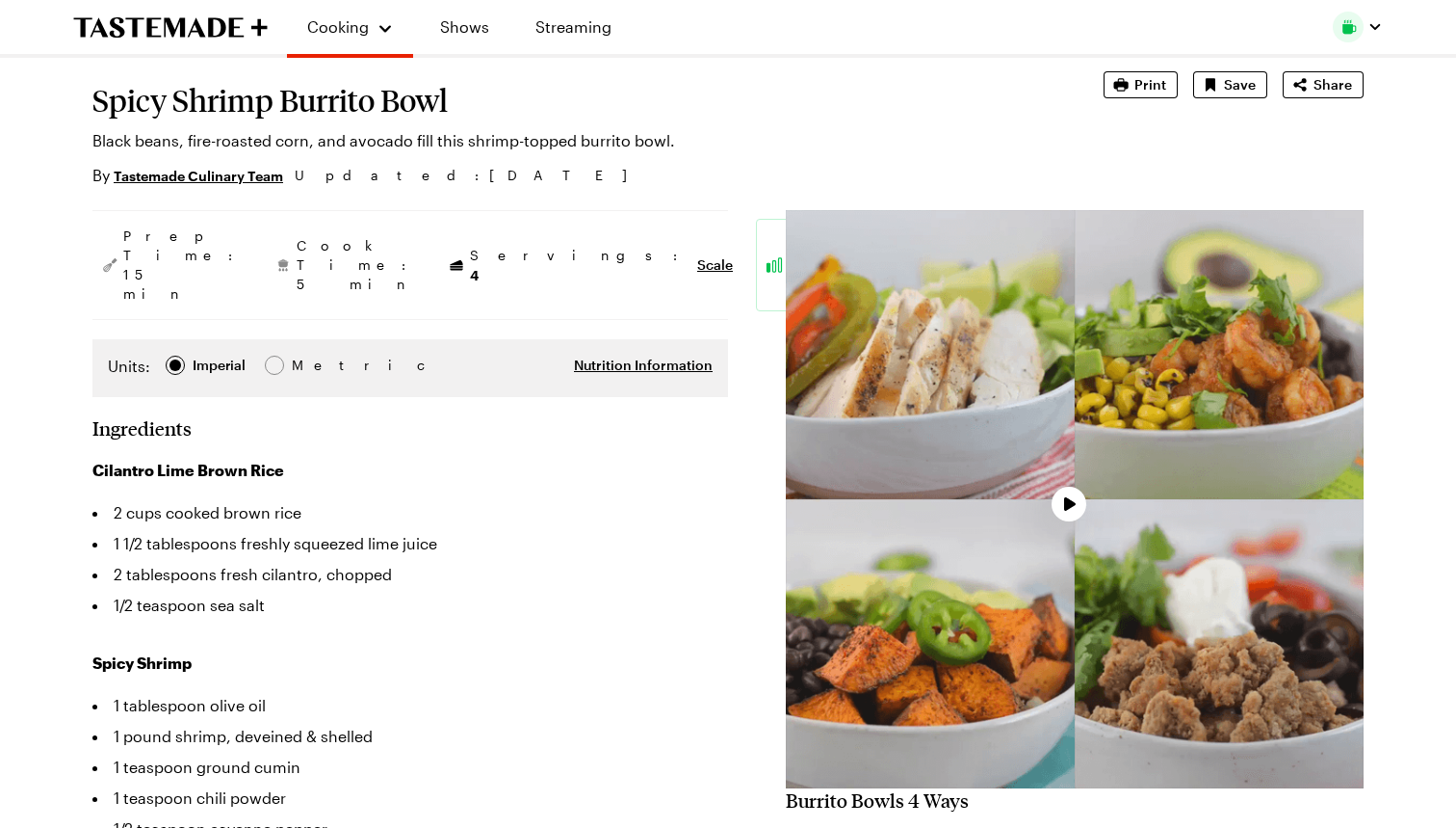
type textarea "x"
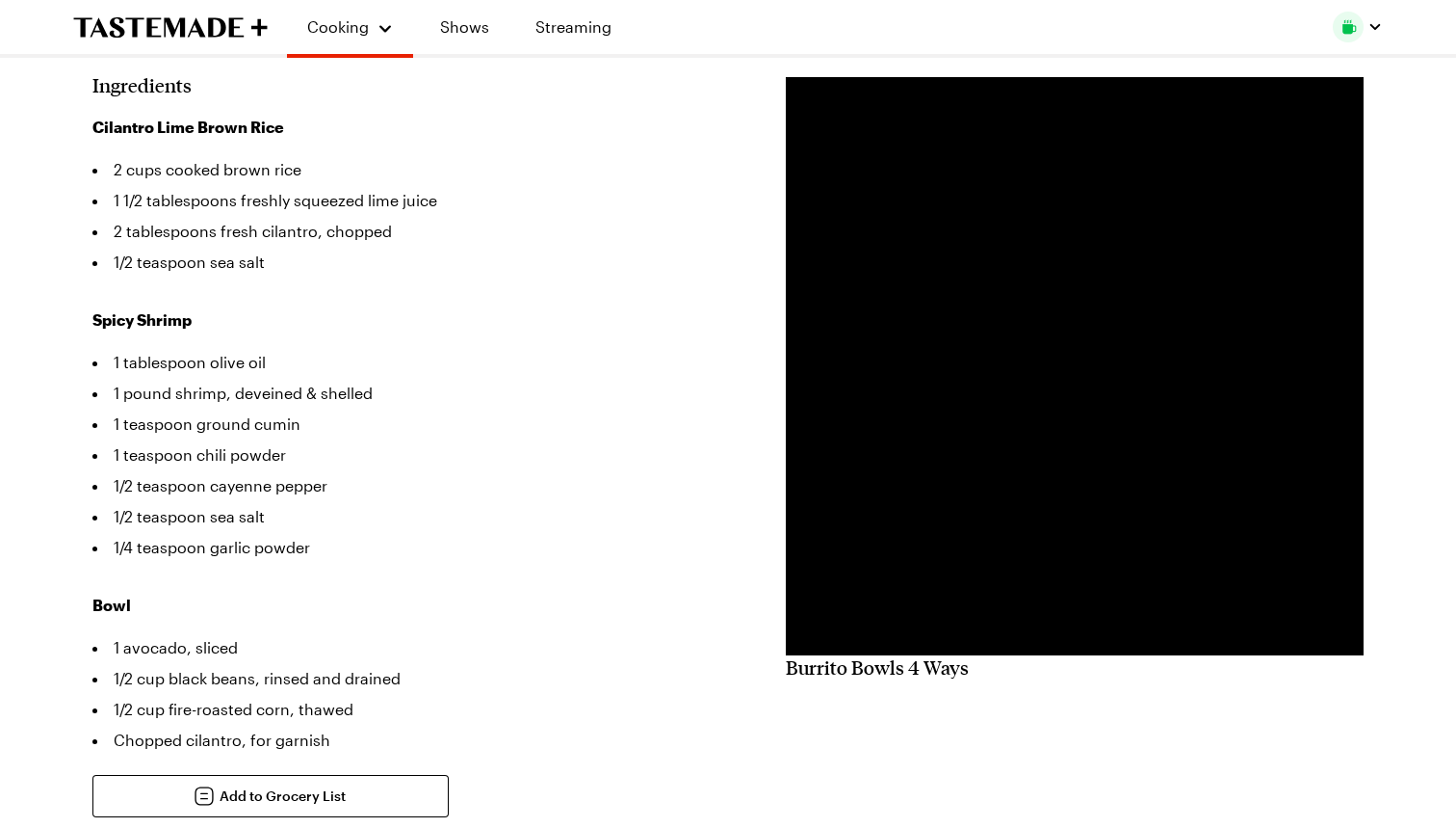
scroll to position [453, 0]
